Goal: Task Accomplishment & Management: Complete application form

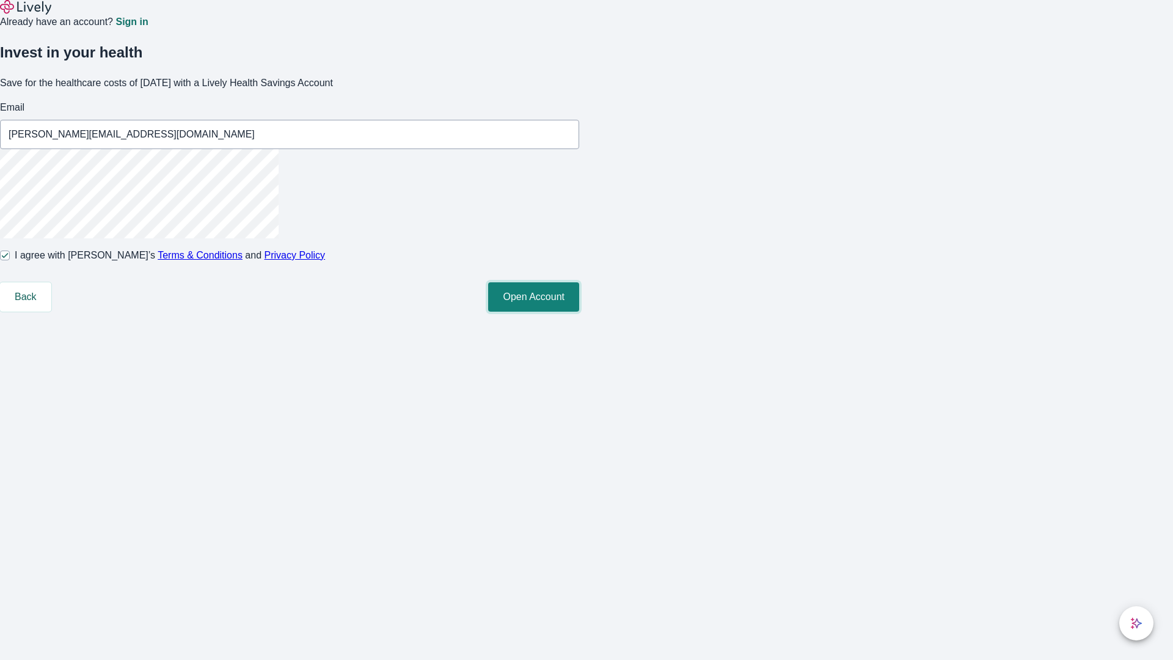
click at [579, 312] on button "Open Account" at bounding box center [533, 296] width 91 height 29
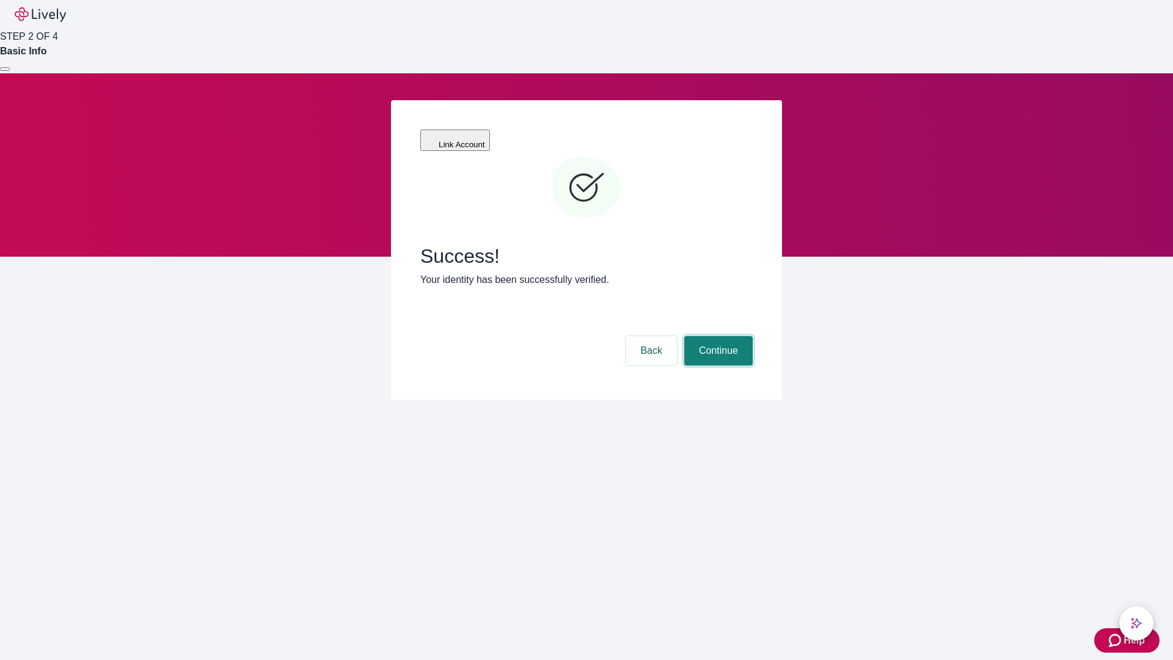
click at [716, 336] on button "Continue" at bounding box center [718, 350] width 68 height 29
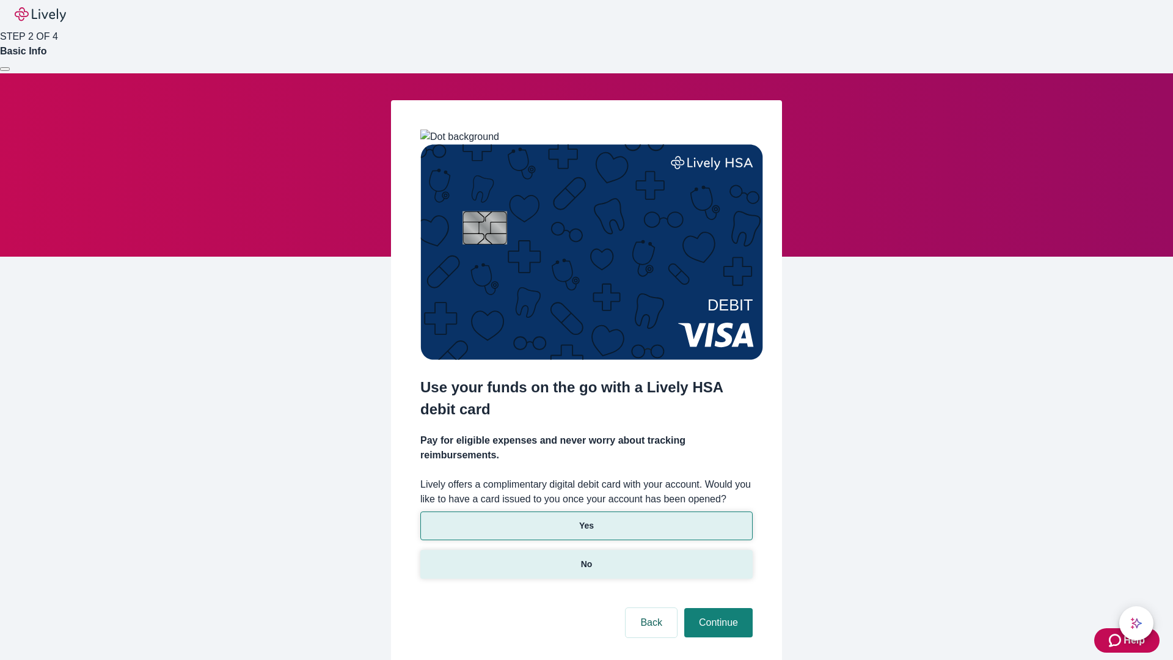
click at [586, 558] on p "No" at bounding box center [587, 564] width 12 height 13
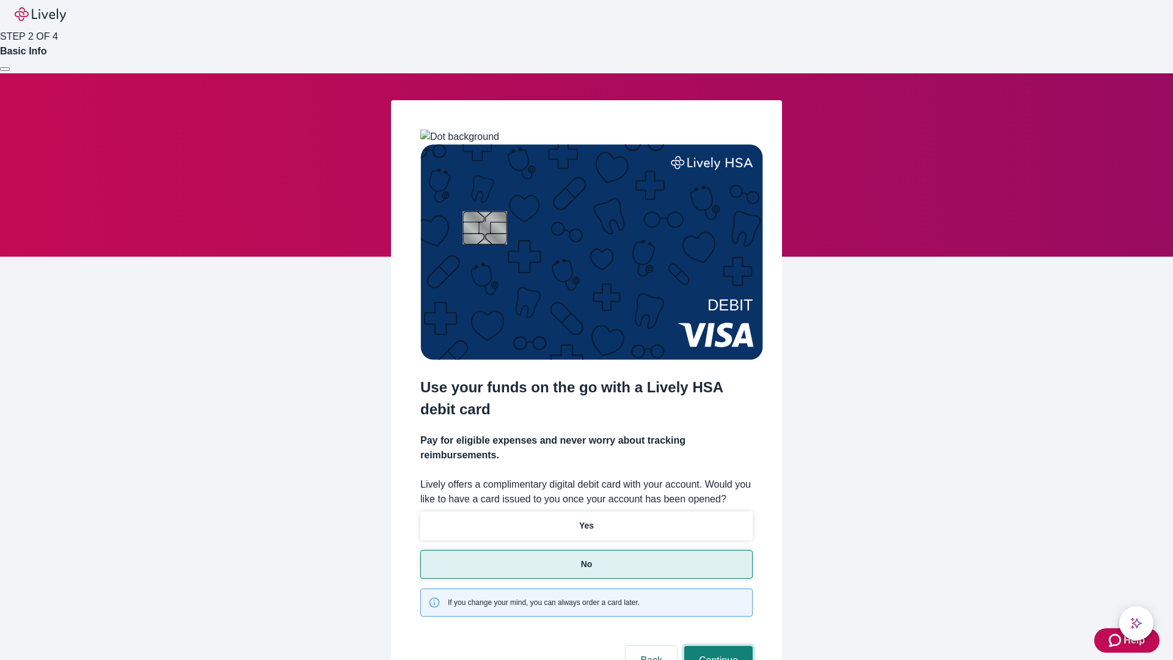
click at [716, 646] on button "Continue" at bounding box center [718, 660] width 68 height 29
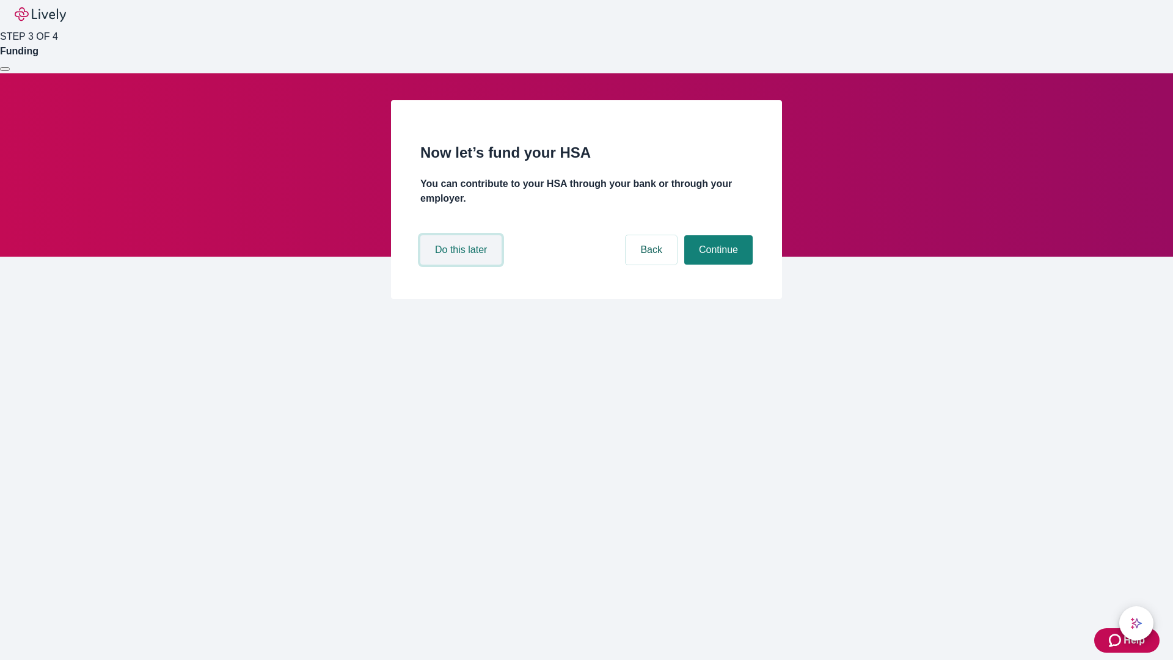
click at [462, 264] on button "Do this later" at bounding box center [460, 249] width 81 height 29
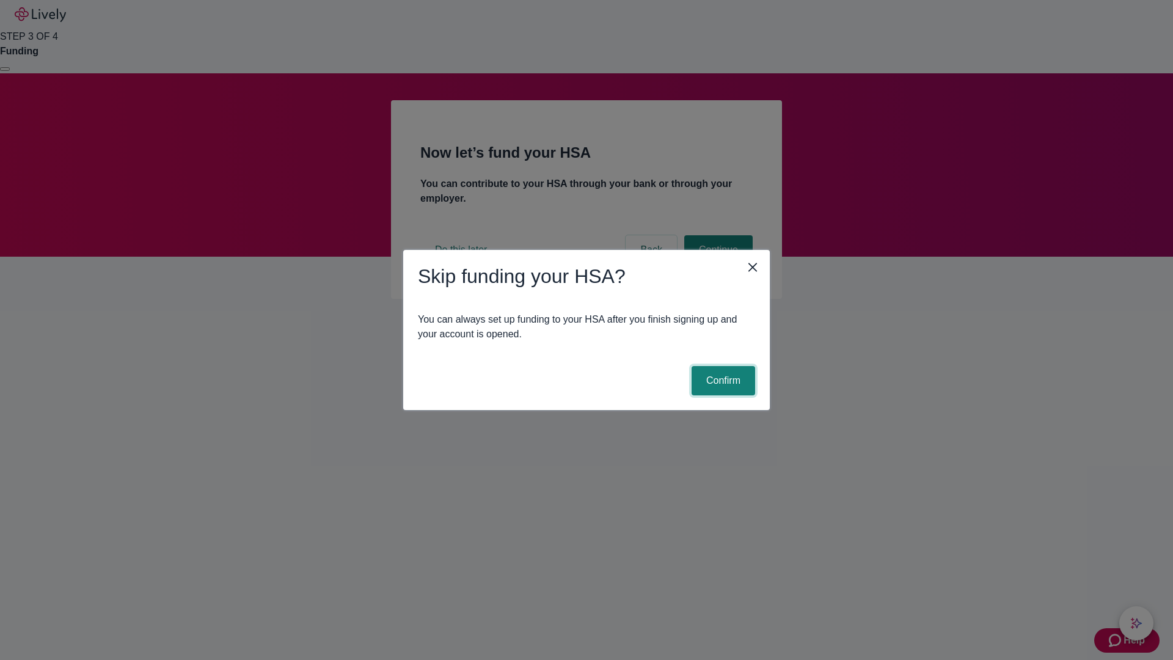
click at [721, 381] on button "Confirm" at bounding box center [723, 380] width 64 height 29
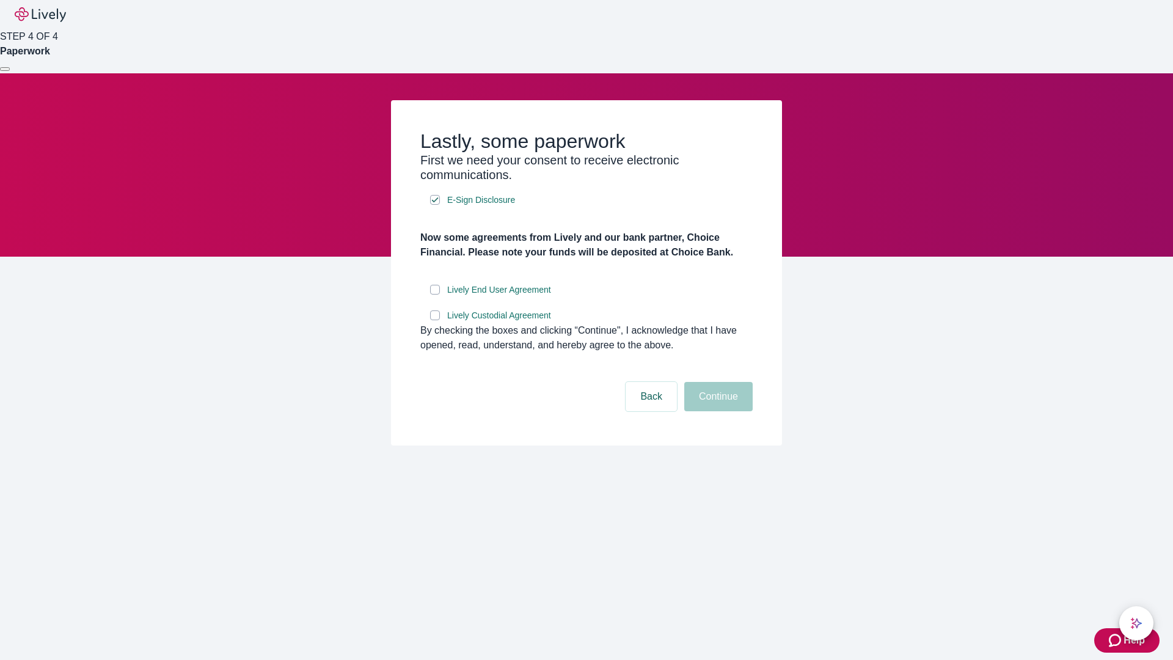
click at [435, 294] on input "Lively End User Agreement" at bounding box center [435, 290] width 10 height 10
checkbox input "true"
click at [435, 320] on input "Lively Custodial Agreement" at bounding box center [435, 315] width 10 height 10
checkbox input "true"
click at [716, 411] on button "Continue" at bounding box center [718, 396] width 68 height 29
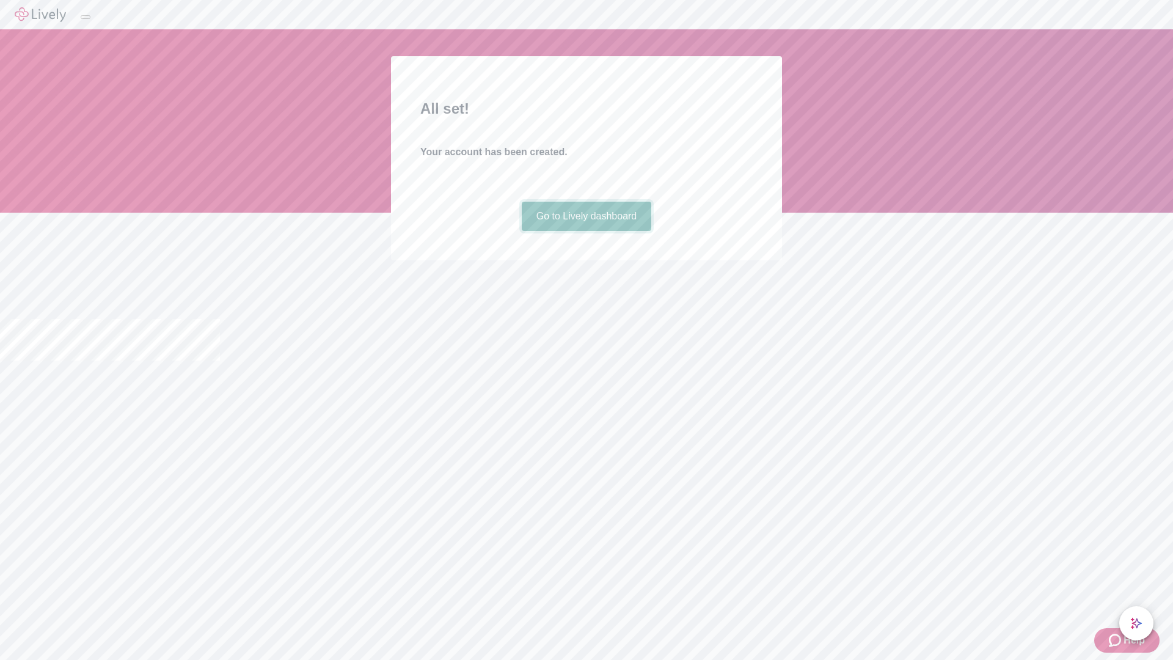
click at [586, 231] on link "Go to Lively dashboard" at bounding box center [587, 216] width 130 height 29
